Goal: Find specific page/section: Find specific page/section

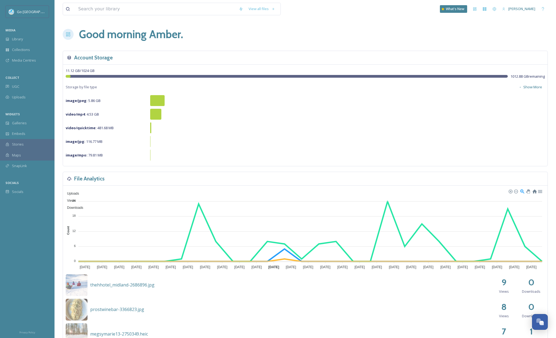
click at [30, 80] on div "COLLECT" at bounding box center [27, 77] width 55 height 7
click at [25, 85] on div "UGC" at bounding box center [27, 86] width 55 height 11
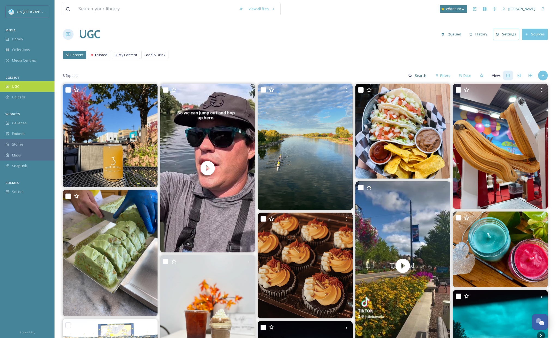
click at [16, 87] on span "UGC" at bounding box center [15, 86] width 7 height 5
